Goal: Task Accomplishment & Management: Manage account settings

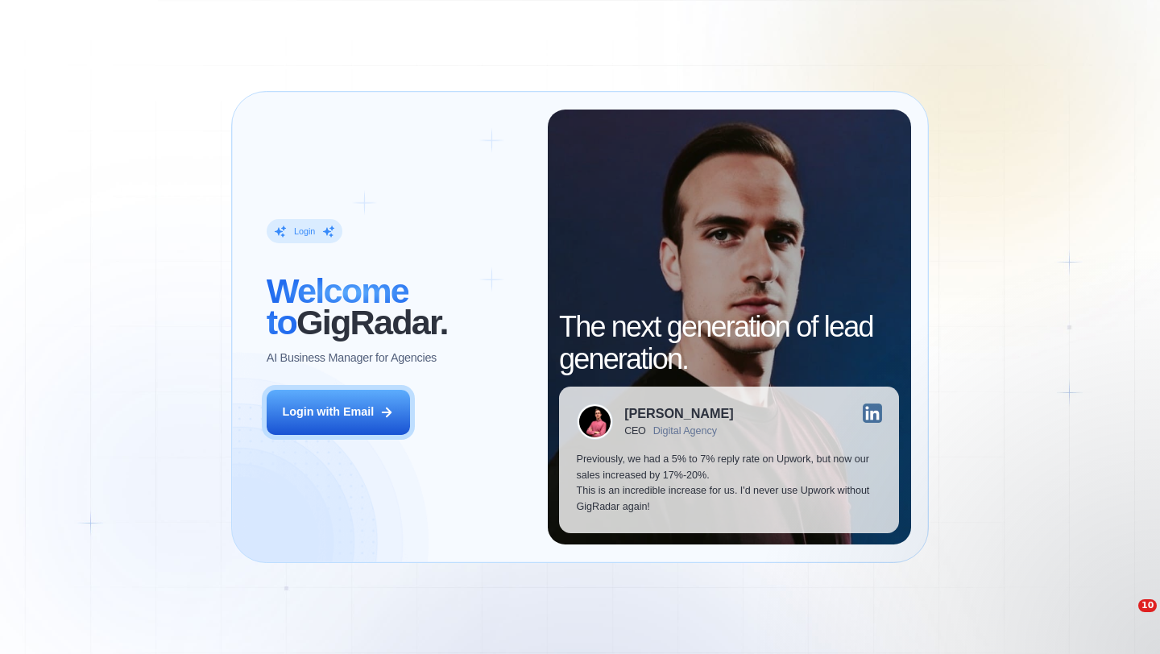
click at [369, 404] on div "Login with Email" at bounding box center [328, 412] width 92 height 16
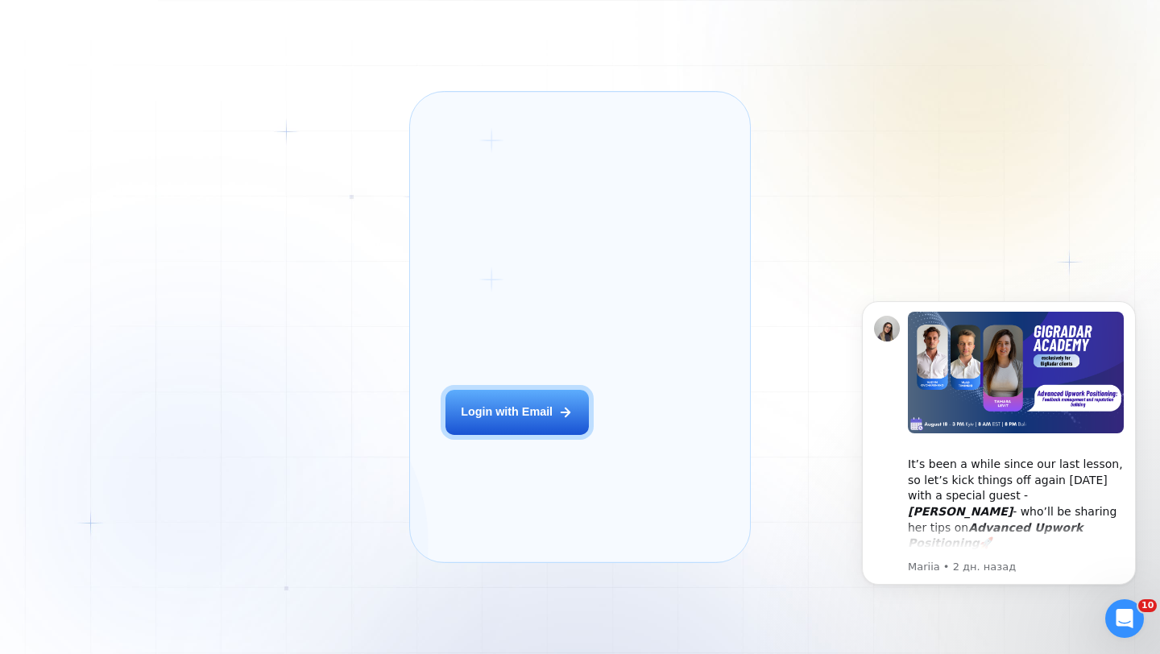
click at [561, 405] on div "Login ‍ Welcome to GigRadar. AI Business Manager for Agencies Login with Email" at bounding box center [536, 327] width 216 height 435
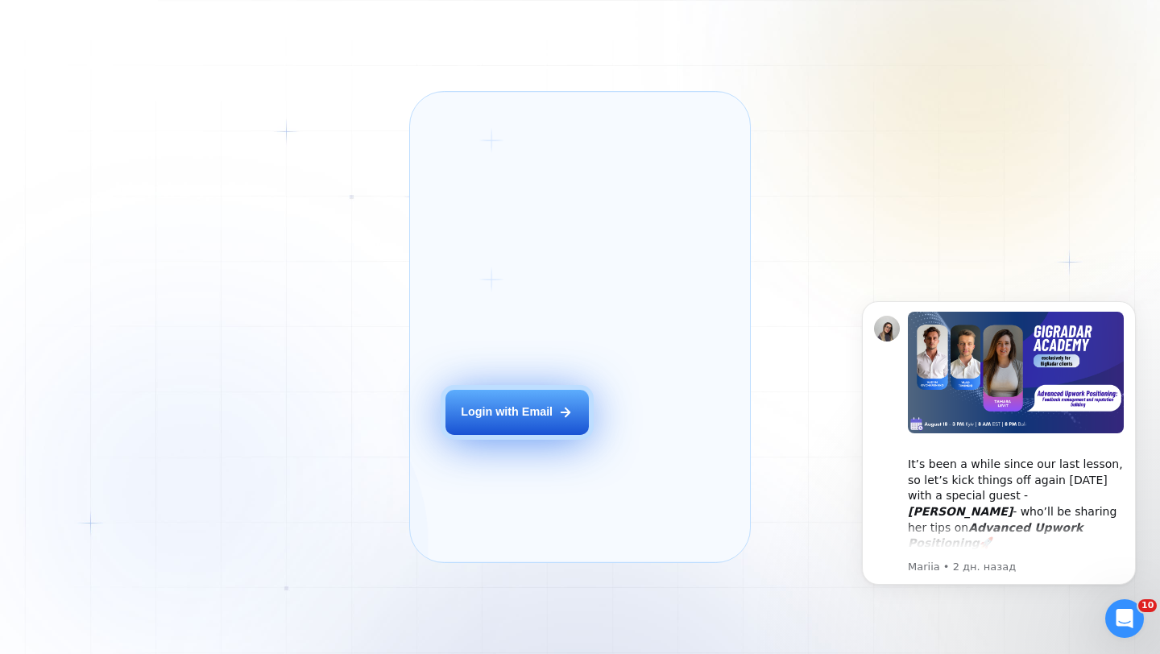
click at [559, 421] on button "Login with Email" at bounding box center [516, 412] width 143 height 45
